Goal: Navigation & Orientation: Find specific page/section

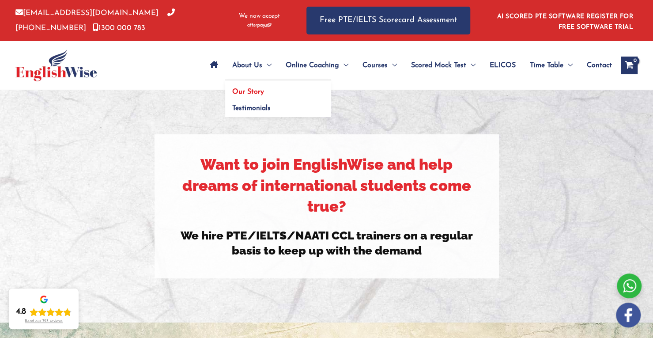
click at [248, 92] on span "Our Story" at bounding box center [248, 91] width 32 height 7
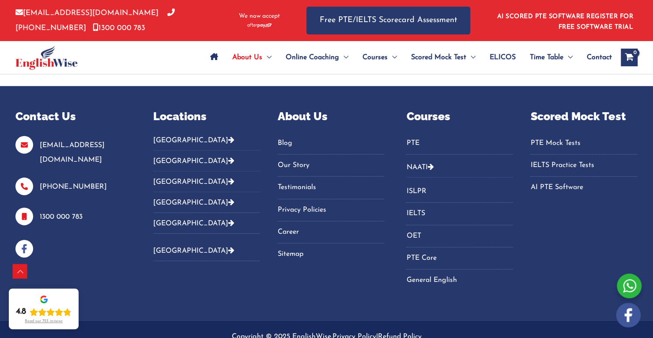
scroll to position [1517, 0]
